Goal: Check status: Check status

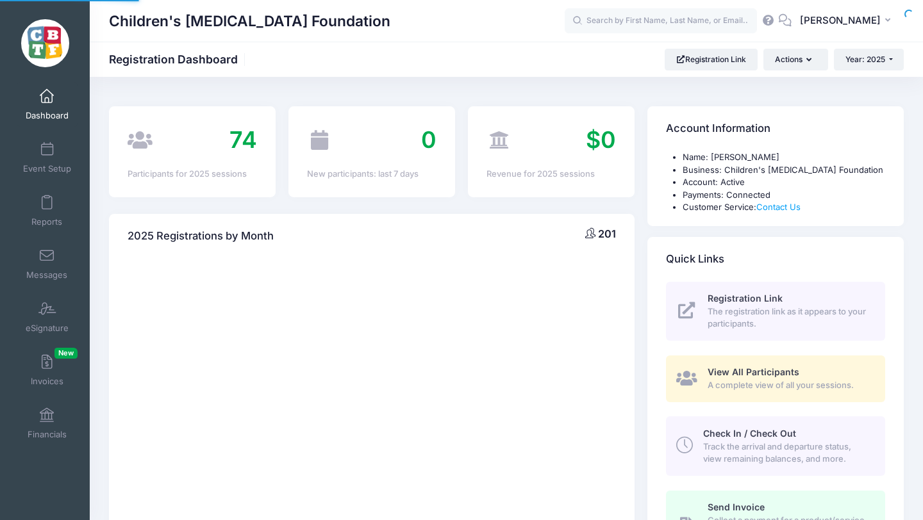
select select
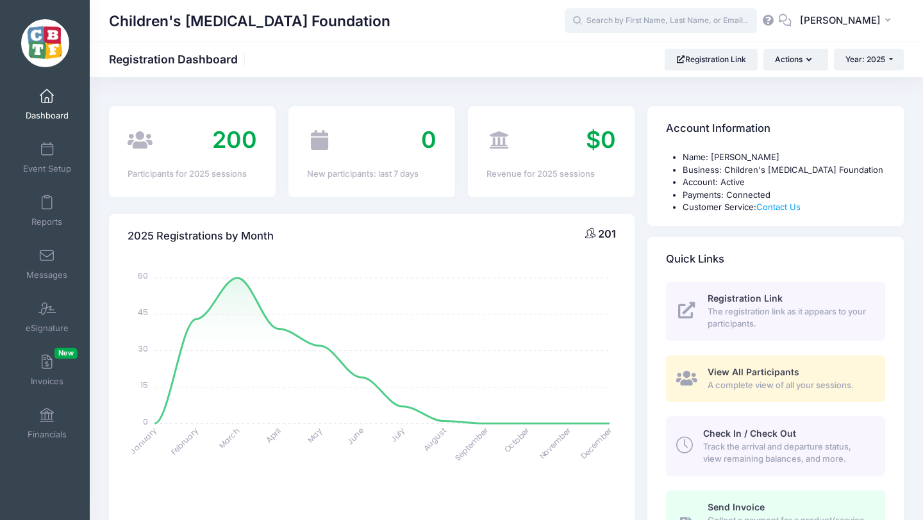
click at [690, 21] on input "text" at bounding box center [661, 21] width 192 height 26
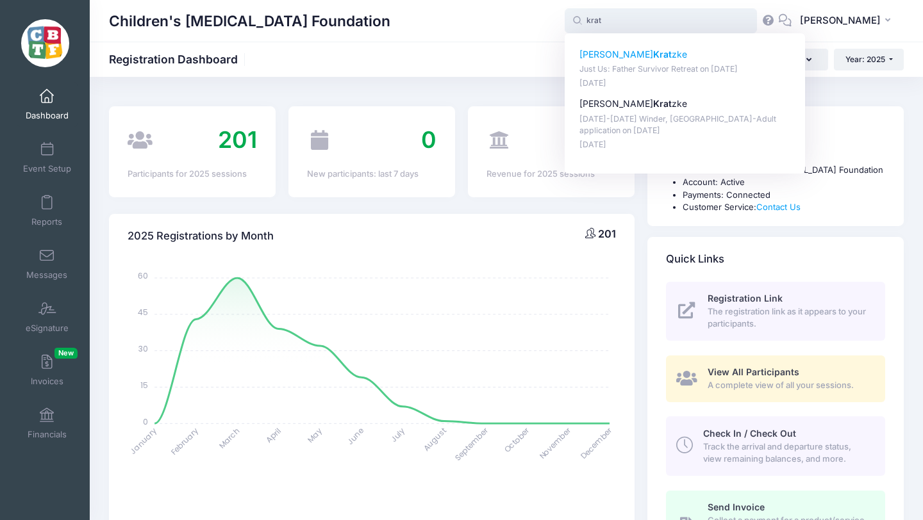
click at [666, 58] on p "Robert Krat zke" at bounding box center [684, 54] width 211 height 13
type input "Robert Kratzke (Just Us: Father Survivor Retreat, May-30, 2025)"
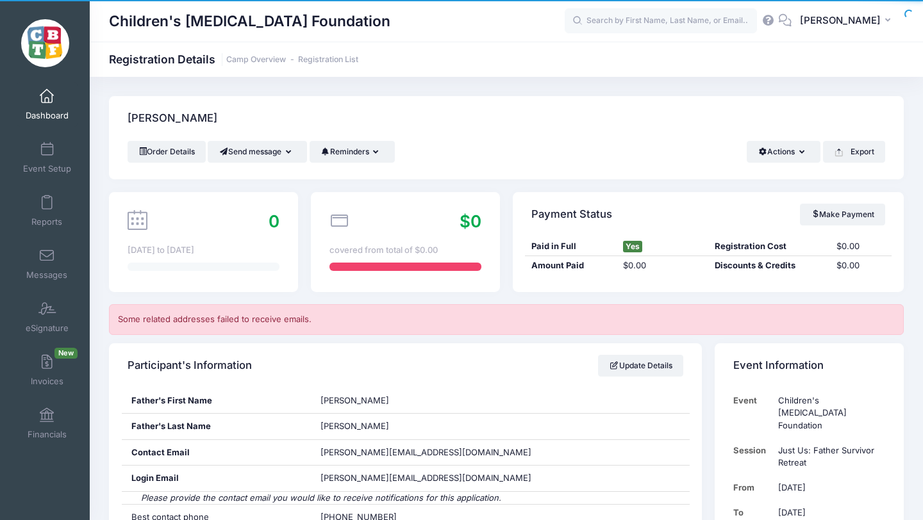
scroll to position [26, 0]
